Goal: Navigation & Orientation: Find specific page/section

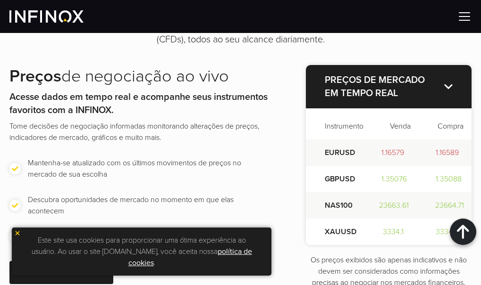
scroll to position [1368, 0]
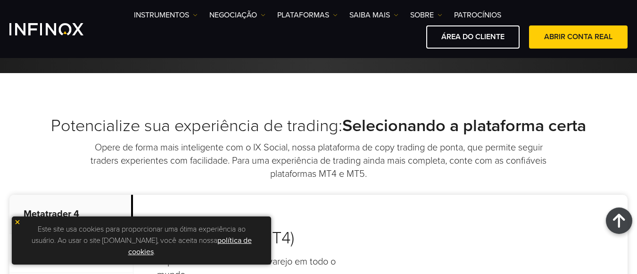
scroll to position [141, 0]
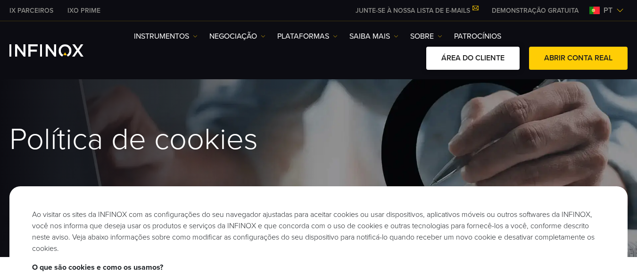
click at [474, 54] on link "ÁREA DO CLIENTE" at bounding box center [472, 58] width 93 height 23
